Goal: Task Accomplishment & Management: Manage account settings

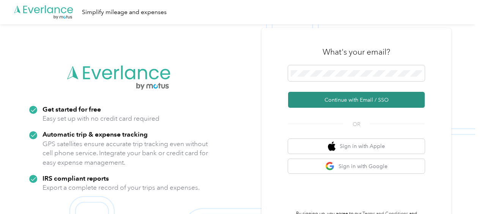
click at [364, 100] on button "Continue with Email / SSO" at bounding box center [356, 100] width 137 height 16
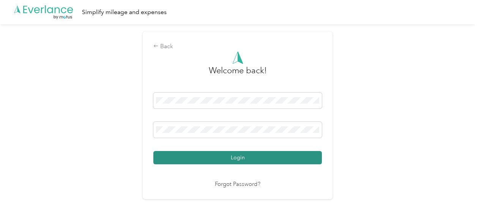
click at [242, 158] on button "Login" at bounding box center [237, 157] width 168 height 13
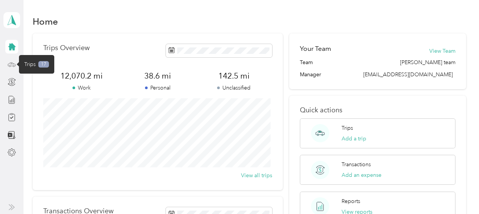
click at [14, 66] on icon at bounding box center [12, 64] width 8 height 8
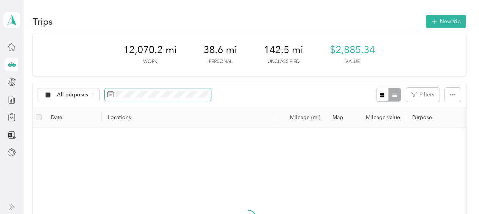
click at [108, 93] on icon at bounding box center [110, 94] width 6 height 6
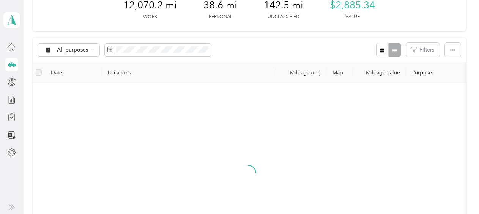
scroll to position [38, 0]
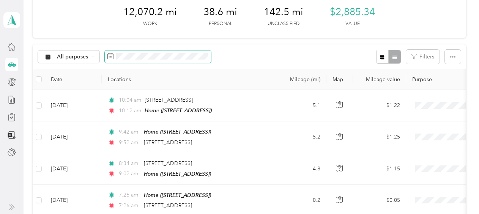
click at [108, 55] on icon at bounding box center [110, 56] width 6 height 6
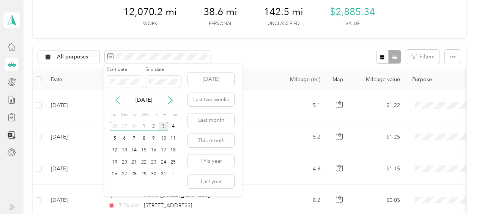
click at [117, 101] on icon at bounding box center [118, 100] width 4 height 7
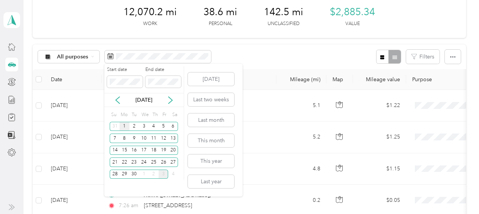
click at [124, 127] on div "1" at bounding box center [124, 126] width 10 height 9
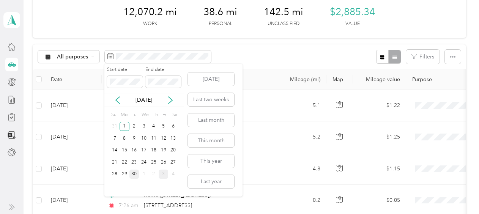
click at [135, 171] on div "30" at bounding box center [134, 174] width 10 height 9
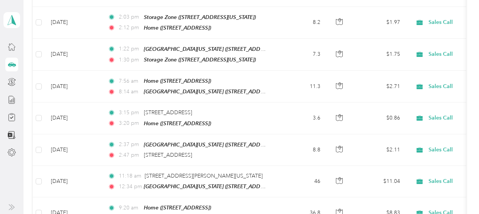
scroll to position [828, 0]
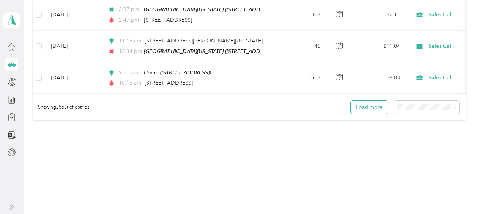
click at [361, 101] on button "Load more" at bounding box center [369, 107] width 37 height 13
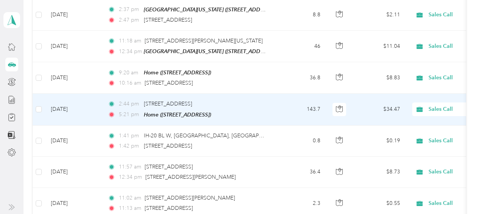
click at [361, 97] on td "$34.47" at bounding box center [379, 109] width 53 height 31
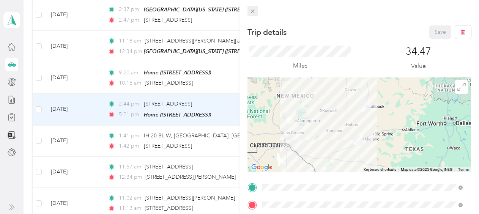
click at [252, 11] on icon at bounding box center [253, 11] width 4 height 4
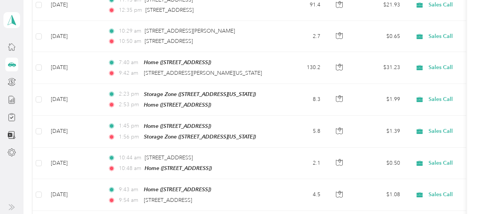
scroll to position [1605, 0]
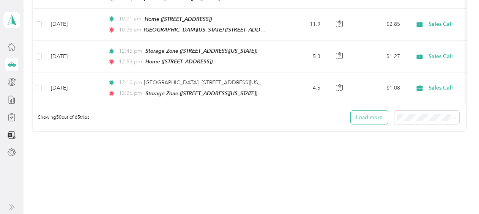
click at [363, 111] on button "Load more" at bounding box center [369, 117] width 37 height 13
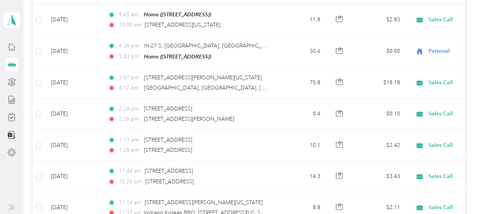
scroll to position [1729, 0]
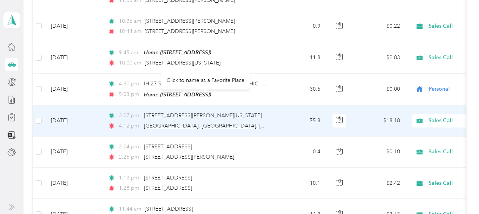
click at [195, 123] on span "[GEOGRAPHIC_DATA], [GEOGRAPHIC_DATA], [GEOGRAPHIC_DATA], [US_STATE], 79072, [GE…" at bounding box center [282, 126] width 277 height 6
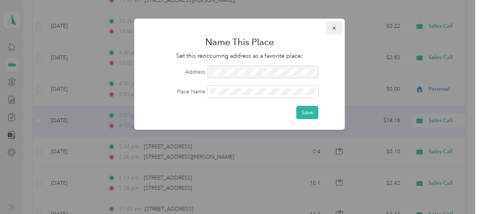
click at [334, 28] on icon "button" at bounding box center [334, 27] width 5 height 5
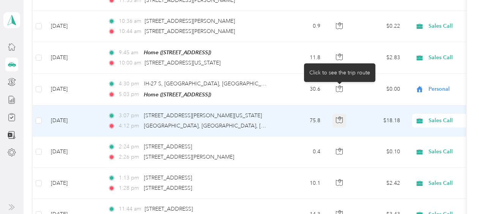
click at [339, 116] on icon "button" at bounding box center [339, 119] width 7 height 7
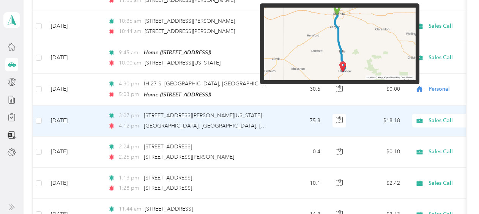
click at [360, 51] on img at bounding box center [339, 44] width 151 height 73
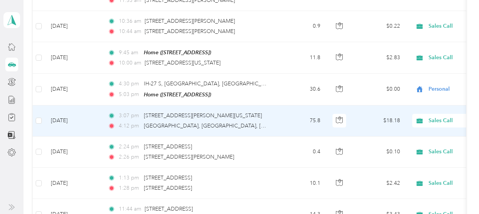
drag, startPoint x: 360, startPoint y: 51, endPoint x: 308, endPoint y: 110, distance: 78.7
click at [308, 137] on td "0.4" at bounding box center [301, 152] width 50 height 31
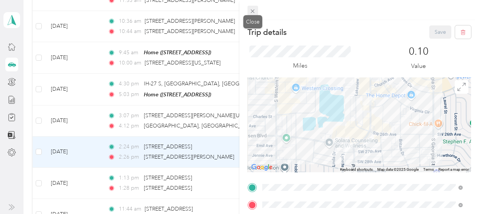
click at [253, 10] on icon at bounding box center [253, 11] width 4 height 4
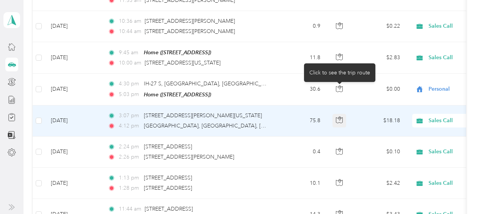
click at [339, 116] on icon "button" at bounding box center [339, 119] width 7 height 7
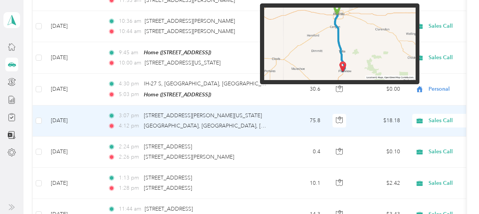
click at [362, 54] on img at bounding box center [339, 44] width 151 height 73
click at [377, 36] on img at bounding box center [339, 44] width 151 height 73
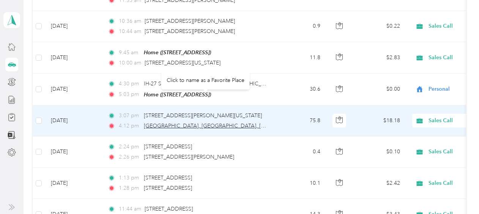
click at [235, 123] on span "[GEOGRAPHIC_DATA], [GEOGRAPHIC_DATA], [GEOGRAPHIC_DATA], [US_STATE], 79072, [GE…" at bounding box center [282, 126] width 277 height 6
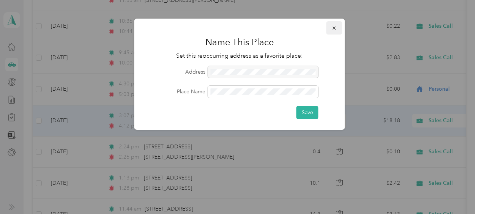
click at [332, 28] on icon "button" at bounding box center [334, 27] width 5 height 5
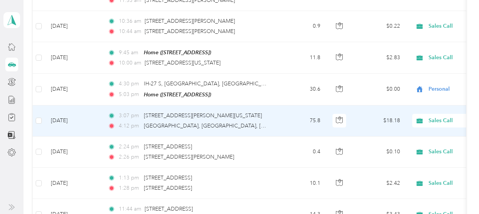
click at [351, 105] on td at bounding box center [339, 120] width 27 height 31
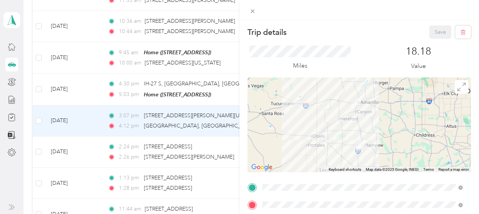
click at [394, 117] on div at bounding box center [358, 124] width 223 height 95
click at [398, 121] on div at bounding box center [358, 124] width 223 height 95
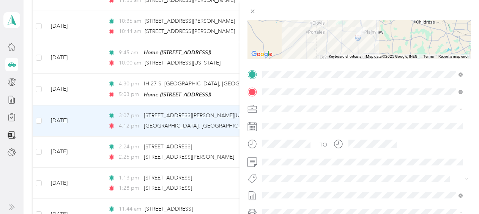
scroll to position [114, 0]
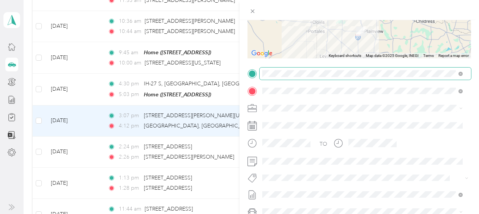
click at [430, 78] on span at bounding box center [364, 74] width 211 height 12
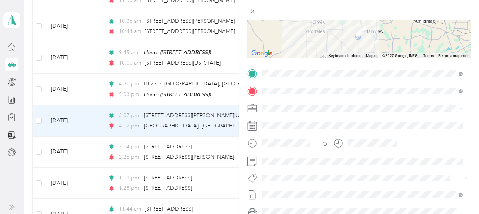
click at [385, 44] on div at bounding box center [358, 11] width 223 height 95
click at [390, 39] on div at bounding box center [358, 11] width 223 height 95
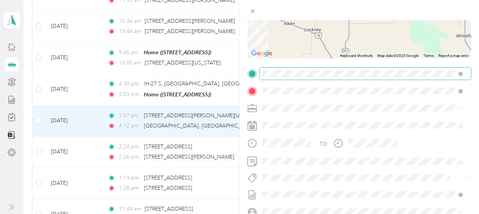
click at [453, 71] on div "Trip details Save This trip cannot be edited because it is either under review,…" at bounding box center [358, 81] width 223 height 339
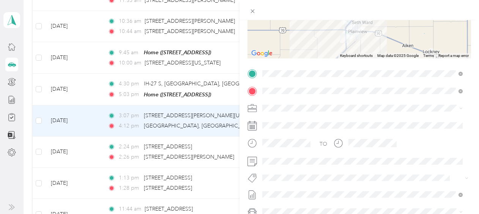
drag, startPoint x: 294, startPoint y: 38, endPoint x: 368, endPoint y: 55, distance: 76.6
click at [368, 55] on div "Keyboard shortcuts Map Data Map data ©2025 Google Map data ©2025 Google 10 km C…" at bounding box center [358, 11] width 223 height 95
click at [253, 11] on g at bounding box center [253, 11] width 4 height 4
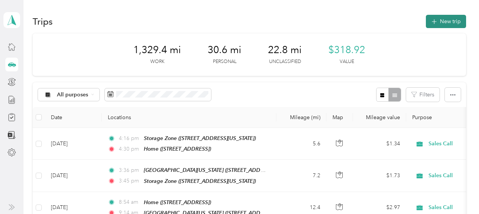
click at [446, 20] on button "New trip" at bounding box center [446, 21] width 40 height 13
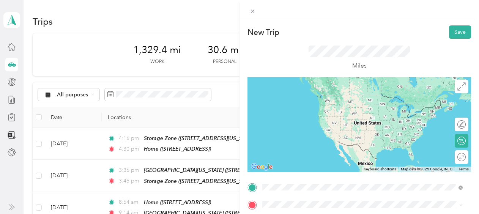
click at [298, 114] on span "[STREET_ADDRESS][PERSON_NAME][US_STATE]" at bounding box center [336, 110] width 118 height 7
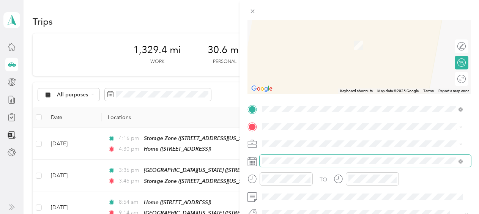
scroll to position [80, 0]
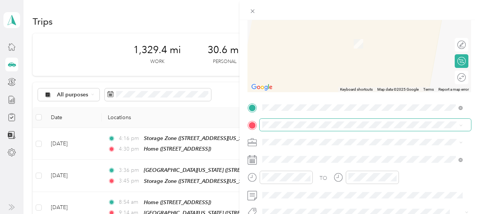
click at [293, 122] on span at bounding box center [364, 125] width 211 height 12
click at [304, 30] on span "[STREET_ADDRESS][US_STATE]" at bounding box center [315, 32] width 76 height 7
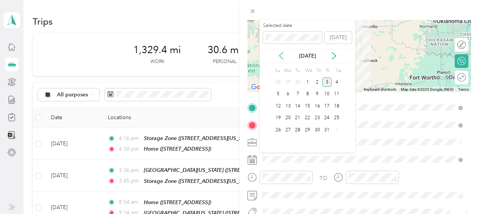
click at [281, 55] on icon at bounding box center [281, 56] width 8 height 8
click at [307, 81] on div "3" at bounding box center [307, 81] width 10 height 9
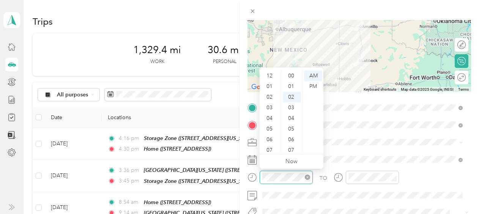
scroll to position [21, 0]
click at [271, 91] on div "03" at bounding box center [270, 92] width 18 height 11
click at [294, 128] on div "07" at bounding box center [292, 129] width 18 height 11
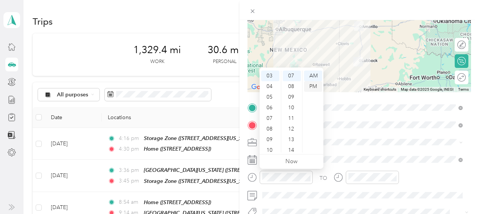
click at [311, 85] on div "PM" at bounding box center [313, 86] width 18 height 11
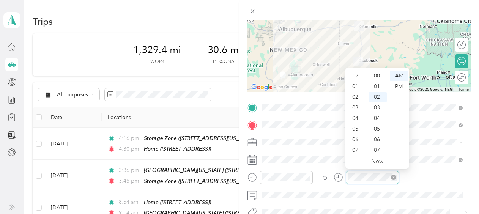
scroll to position [46, 0]
click at [356, 81] on div "05" at bounding box center [356, 83] width 18 height 11
click at [379, 128] on div "07" at bounding box center [377, 129] width 18 height 11
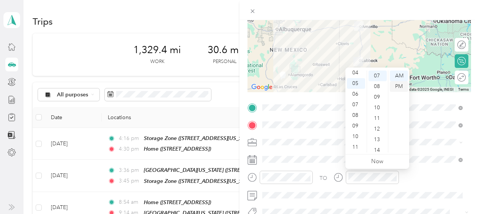
click at [399, 84] on div "PM" at bounding box center [399, 86] width 18 height 11
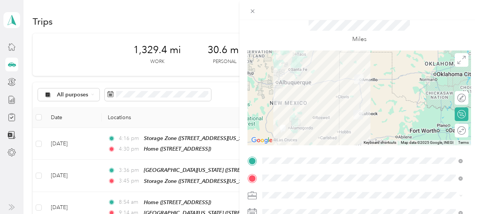
scroll to position [0, 0]
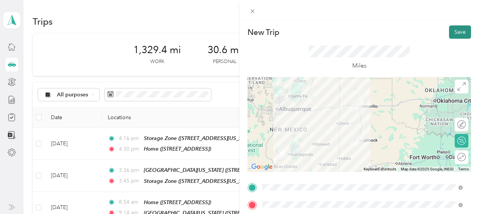
click at [455, 29] on button "Save" at bounding box center [460, 31] width 22 height 13
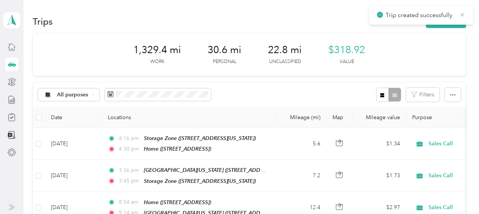
click at [462, 13] on icon at bounding box center [462, 14] width 6 height 7
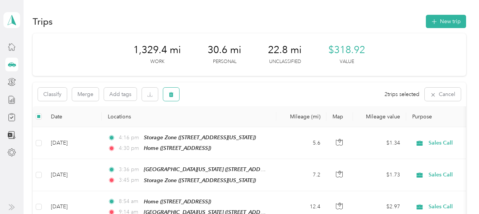
click at [174, 95] on button "button" at bounding box center [171, 94] width 16 height 13
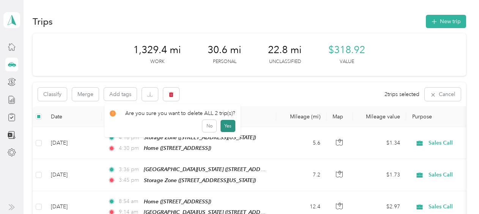
click at [226, 126] on button "Yes" at bounding box center [227, 126] width 15 height 12
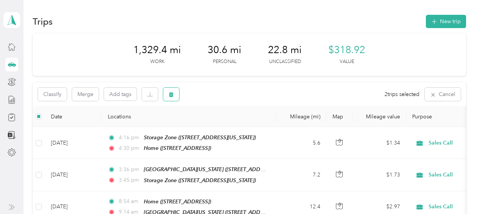
click at [170, 94] on icon "button" at bounding box center [171, 94] width 5 height 5
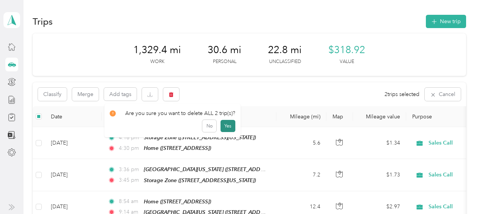
click at [227, 125] on button "Yes" at bounding box center [227, 126] width 15 height 12
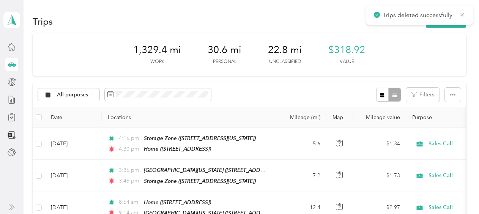
click at [462, 14] on icon at bounding box center [462, 14] width 3 height 3
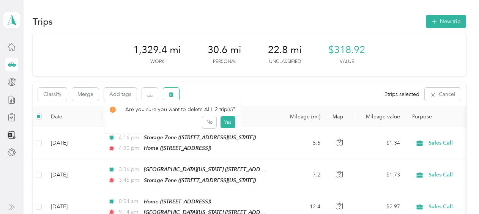
click at [171, 93] on icon "button" at bounding box center [171, 94] width 5 height 5
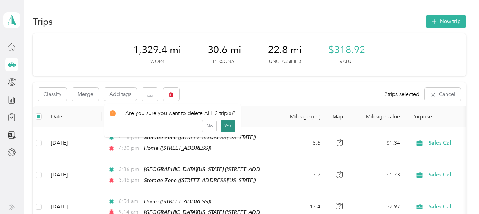
click at [229, 124] on button "Yes" at bounding box center [227, 126] width 15 height 12
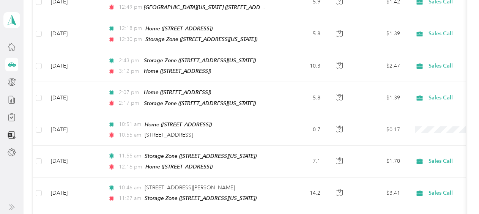
scroll to position [330, 0]
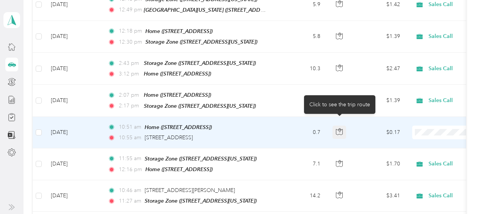
click at [341, 128] on icon "button" at bounding box center [339, 131] width 7 height 7
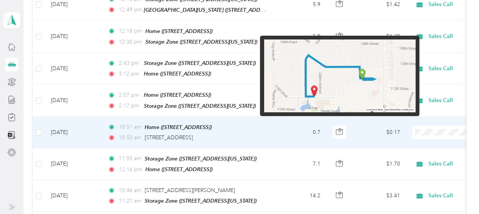
click at [364, 76] on img at bounding box center [339, 75] width 151 height 73
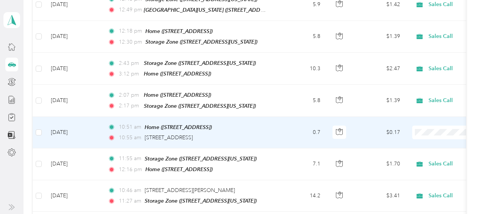
click at [354, 128] on td "$0.17" at bounding box center [379, 132] width 53 height 31
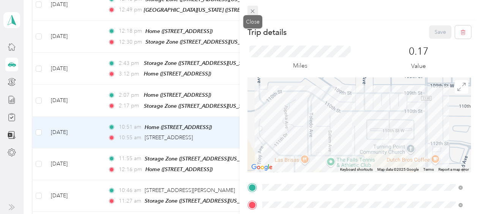
click at [252, 10] on icon at bounding box center [252, 11] width 6 height 6
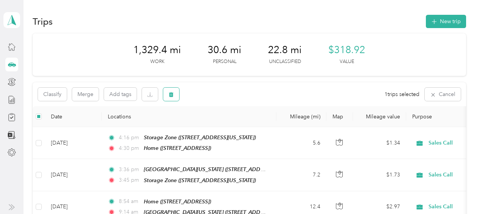
click at [171, 94] on icon "button" at bounding box center [171, 94] width 5 height 5
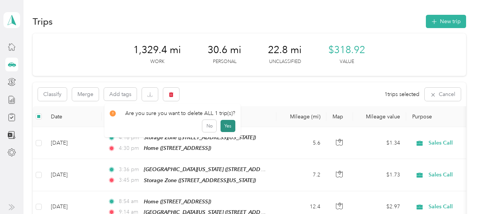
click at [227, 124] on button "Yes" at bounding box center [227, 126] width 15 height 12
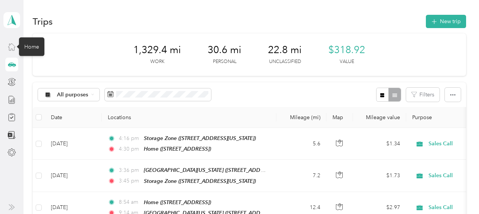
click at [12, 45] on icon at bounding box center [12, 46] width 8 height 8
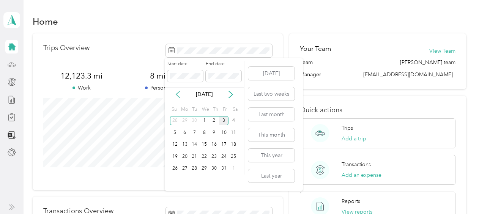
click at [176, 94] on icon at bounding box center [178, 94] width 4 height 7
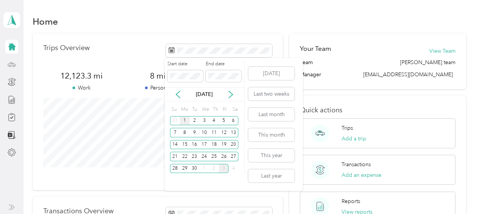
click at [183, 119] on div "1" at bounding box center [185, 120] width 10 height 9
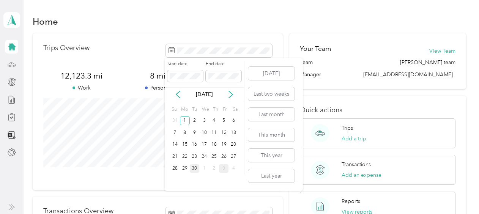
click at [194, 166] on div "30" at bounding box center [195, 168] width 10 height 9
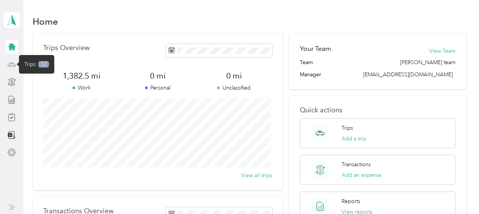
click at [13, 63] on icon at bounding box center [12, 63] width 8 height 3
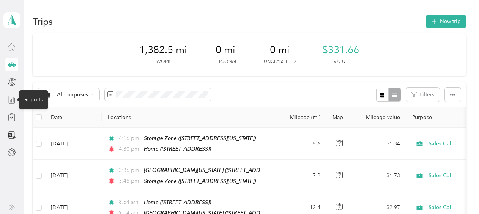
click at [11, 100] on icon at bounding box center [12, 100] width 8 height 8
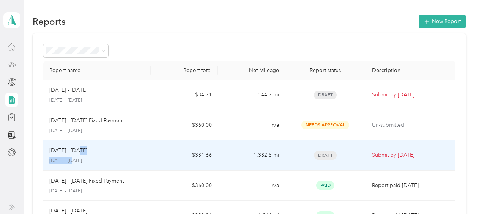
drag, startPoint x: 77, startPoint y: 149, endPoint x: 77, endPoint y: 184, distance: 34.1
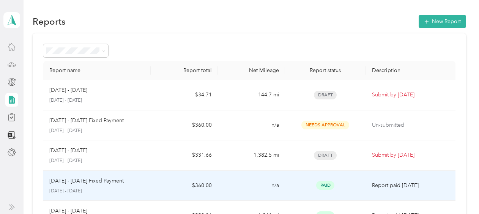
drag, startPoint x: 77, startPoint y: 184, endPoint x: 70, endPoint y: 152, distance: 32.7
click at [70, 152] on p "[DATE] - [DATE]" at bounding box center [68, 150] width 38 height 8
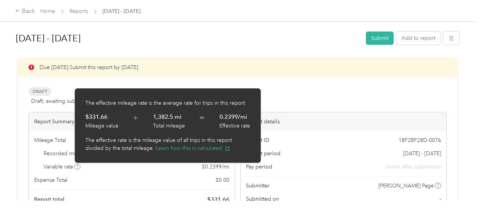
click at [332, 94] on div "Draft Draft, awaiting submission View activity & comments" at bounding box center [237, 96] width 418 height 18
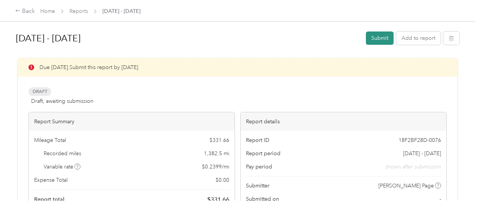
click at [383, 37] on button "Submit" at bounding box center [380, 37] width 28 height 13
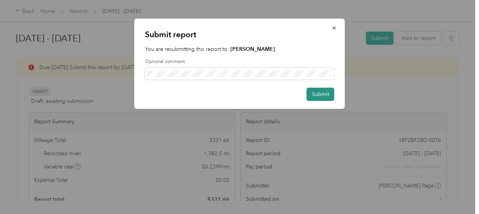
click at [320, 95] on button "Submit" at bounding box center [321, 94] width 28 height 13
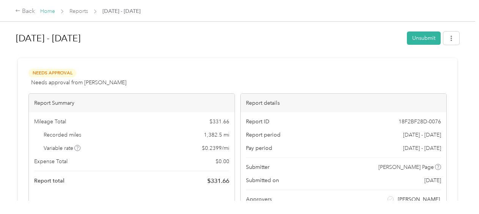
click at [48, 11] on link "Home" at bounding box center [47, 11] width 15 height 6
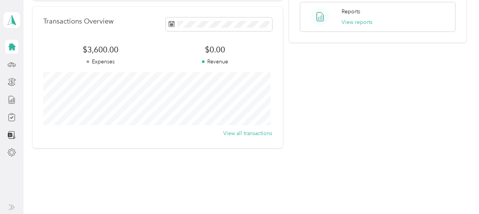
scroll to position [76, 0]
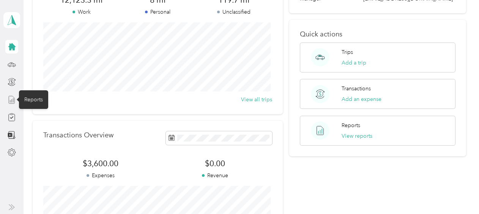
click at [8, 99] on icon at bounding box center [12, 100] width 8 height 8
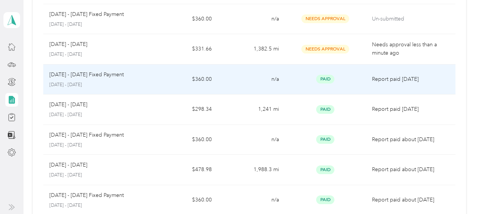
scroll to position [152, 0]
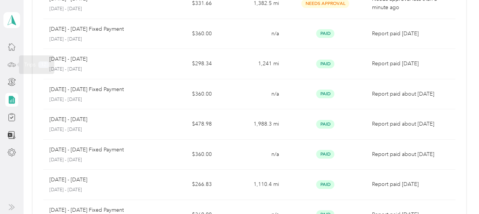
click at [13, 64] on icon at bounding box center [12, 64] width 8 height 8
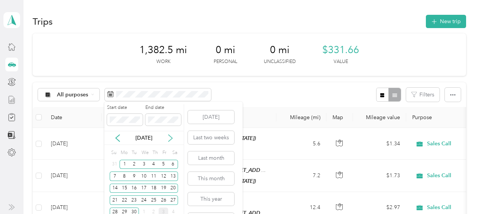
click at [171, 139] on icon at bounding box center [170, 138] width 4 height 7
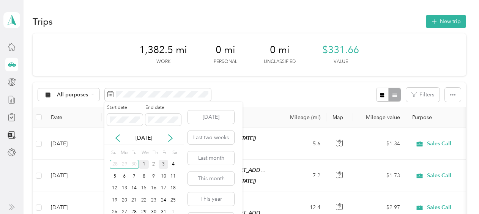
click at [143, 161] on div "1" at bounding box center [144, 164] width 10 height 9
click at [163, 176] on div "10" at bounding box center [164, 175] width 10 height 9
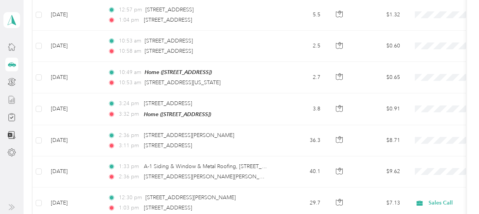
scroll to position [315, 0]
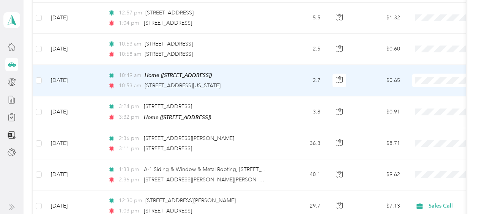
click at [357, 74] on td "$0.65" at bounding box center [379, 80] width 53 height 31
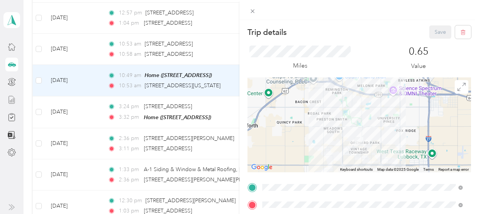
click at [369, 117] on div at bounding box center [358, 124] width 223 height 95
click at [457, 90] on icon at bounding box center [461, 87] width 8 height 8
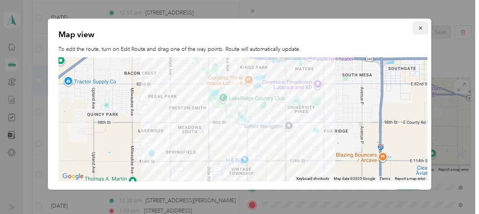
click at [418, 27] on icon "button" at bounding box center [420, 27] width 5 height 5
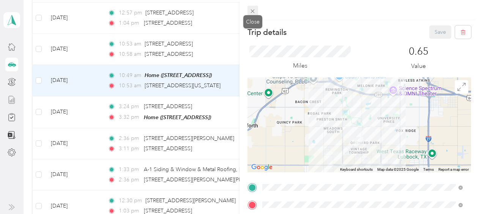
click at [253, 10] on icon at bounding box center [252, 11] width 6 height 6
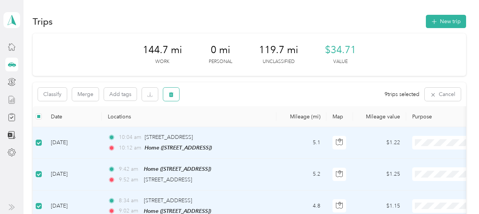
click at [173, 94] on icon "button" at bounding box center [171, 94] width 5 height 5
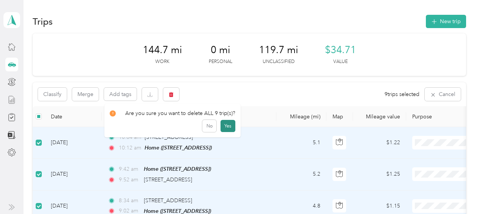
click at [228, 125] on button "Yes" at bounding box center [227, 126] width 15 height 12
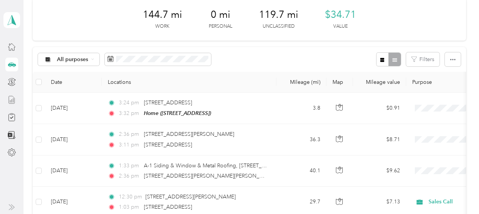
scroll to position [61, 0]
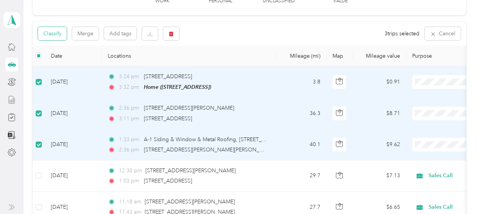
click at [61, 35] on button "Classify" at bounding box center [52, 33] width 29 height 13
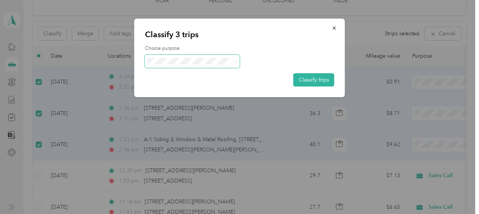
click at [235, 61] on icon at bounding box center [234, 61] width 3 height 3
click at [212, 75] on span "Sales Call" at bounding box center [198, 75] width 71 height 8
click at [319, 80] on button "Classify trips" at bounding box center [313, 79] width 41 height 13
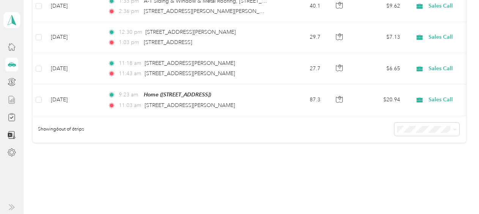
scroll to position [0, 0]
